Goal: Find specific page/section

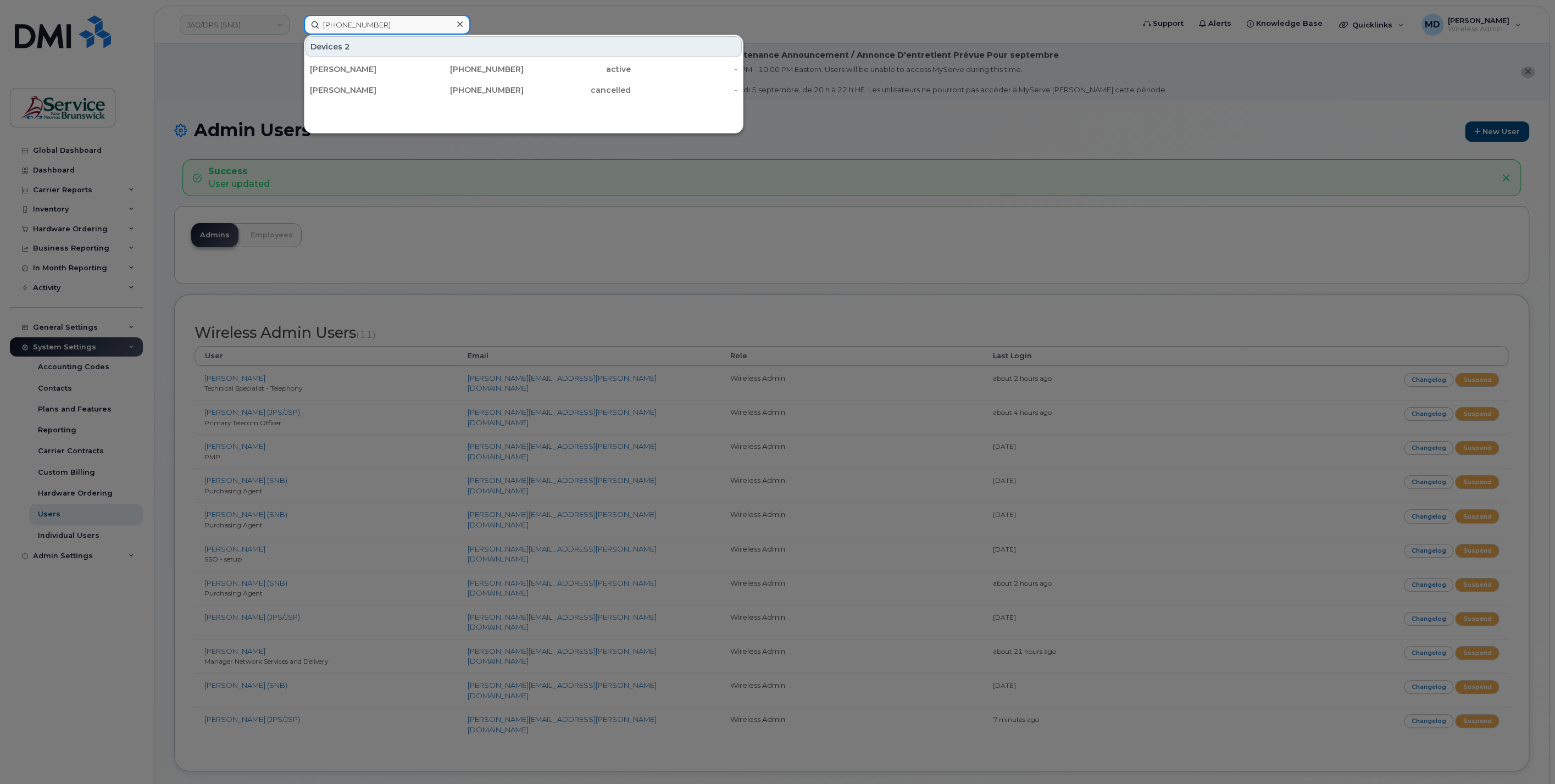
drag, startPoint x: 415, startPoint y: 23, endPoint x: 305, endPoint y: 56, distance: 114.8
click at [306, 24] on input "[PHONE_NUMBER]" at bounding box center [387, 25] width 166 height 20
paste input "[PHONE_NUMBER]"
type input "[PHONE_NUMBER]"
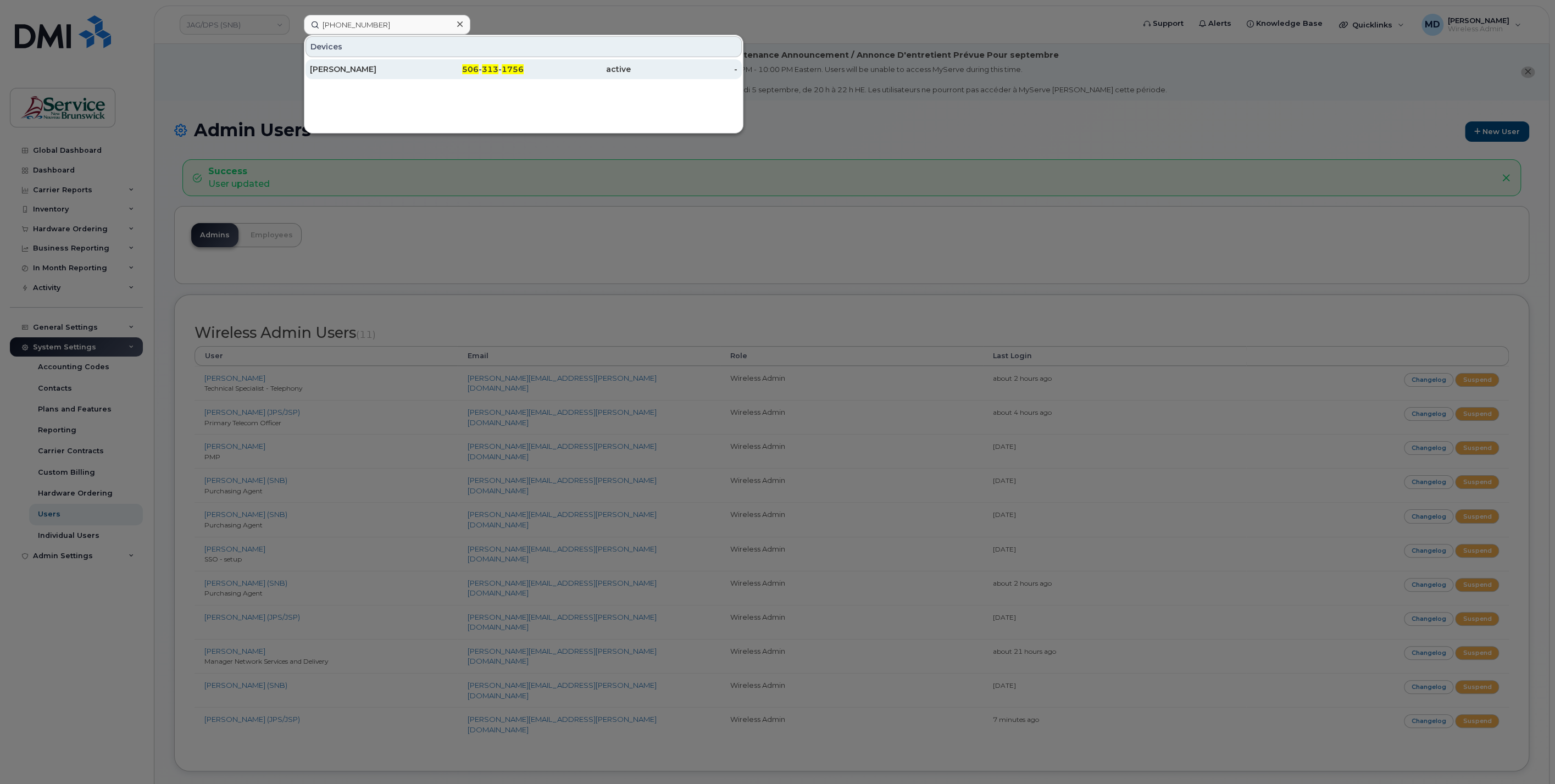
click at [332, 67] on div "[PERSON_NAME]" at bounding box center [363, 69] width 107 height 11
